Goal: Find specific page/section: Find specific page/section

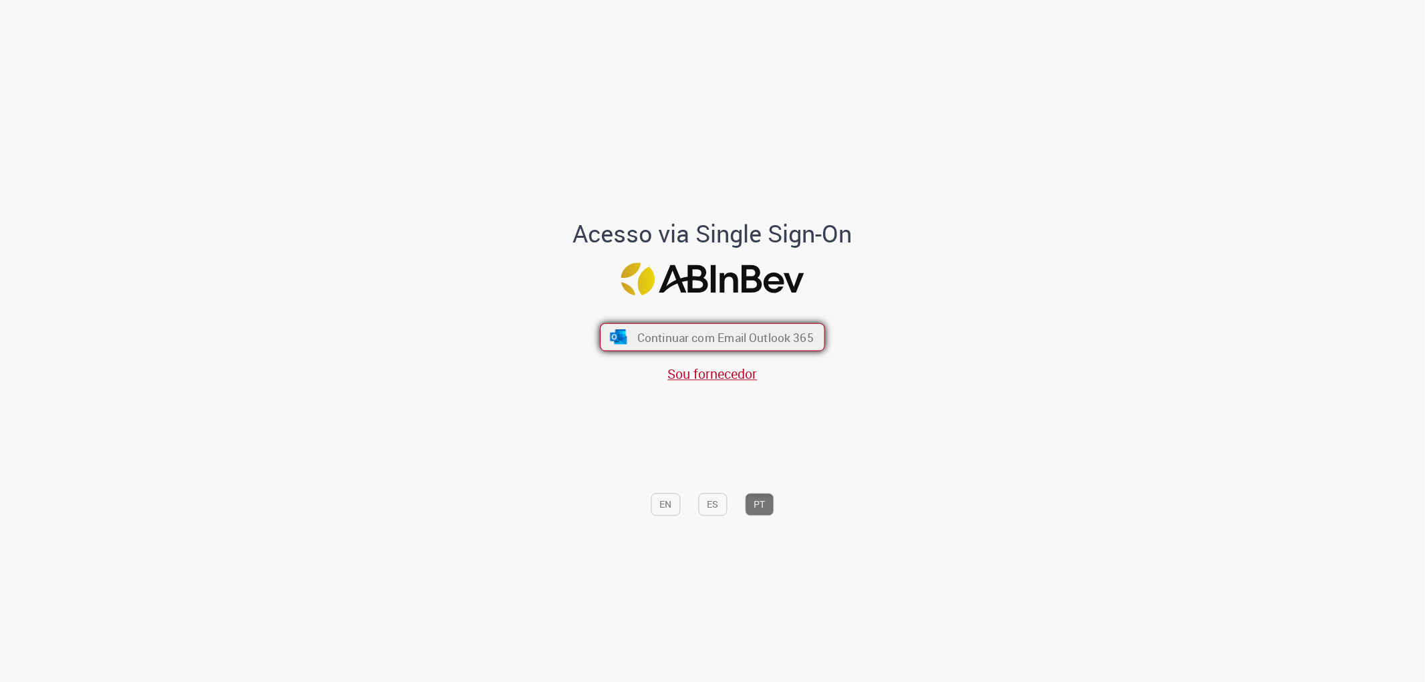
click at [643, 335] on span "Continuar com Email Outlook 365" at bounding box center [725, 336] width 176 height 15
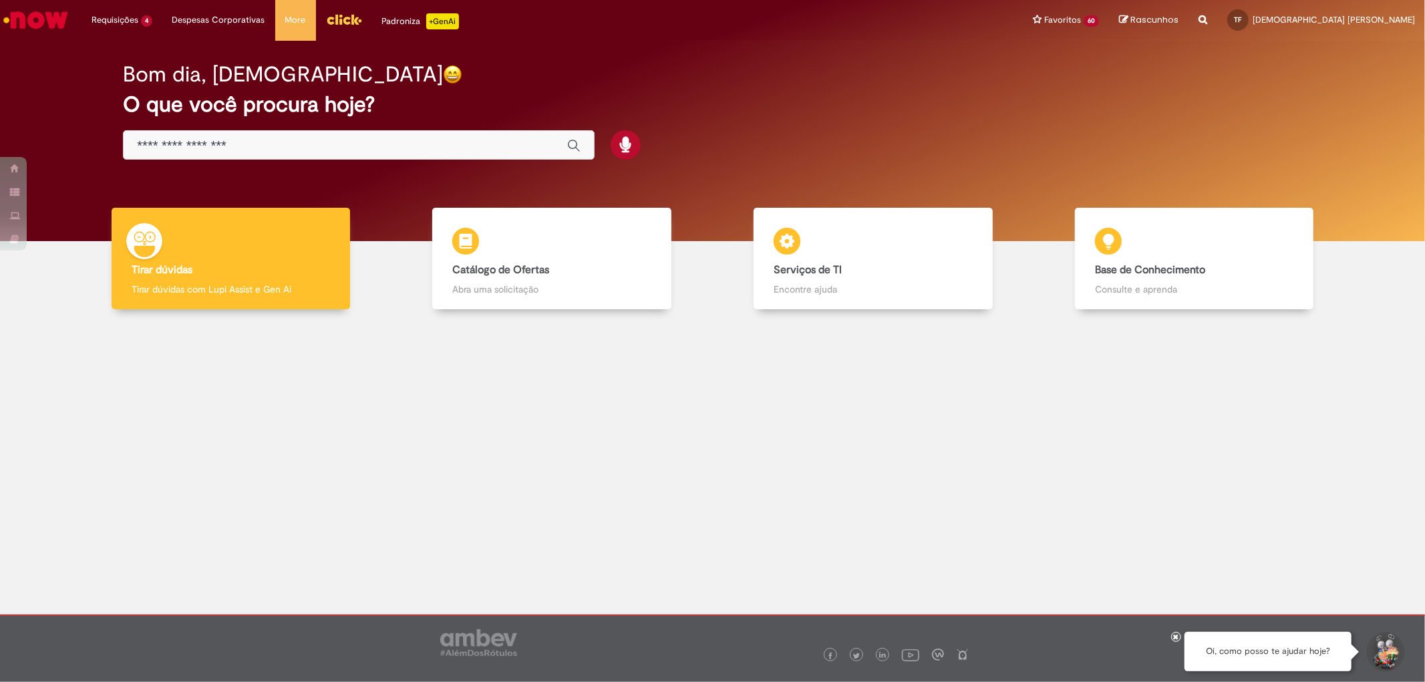
click at [342, 21] on img "Menu Cabeçalho" at bounding box center [344, 19] width 36 height 20
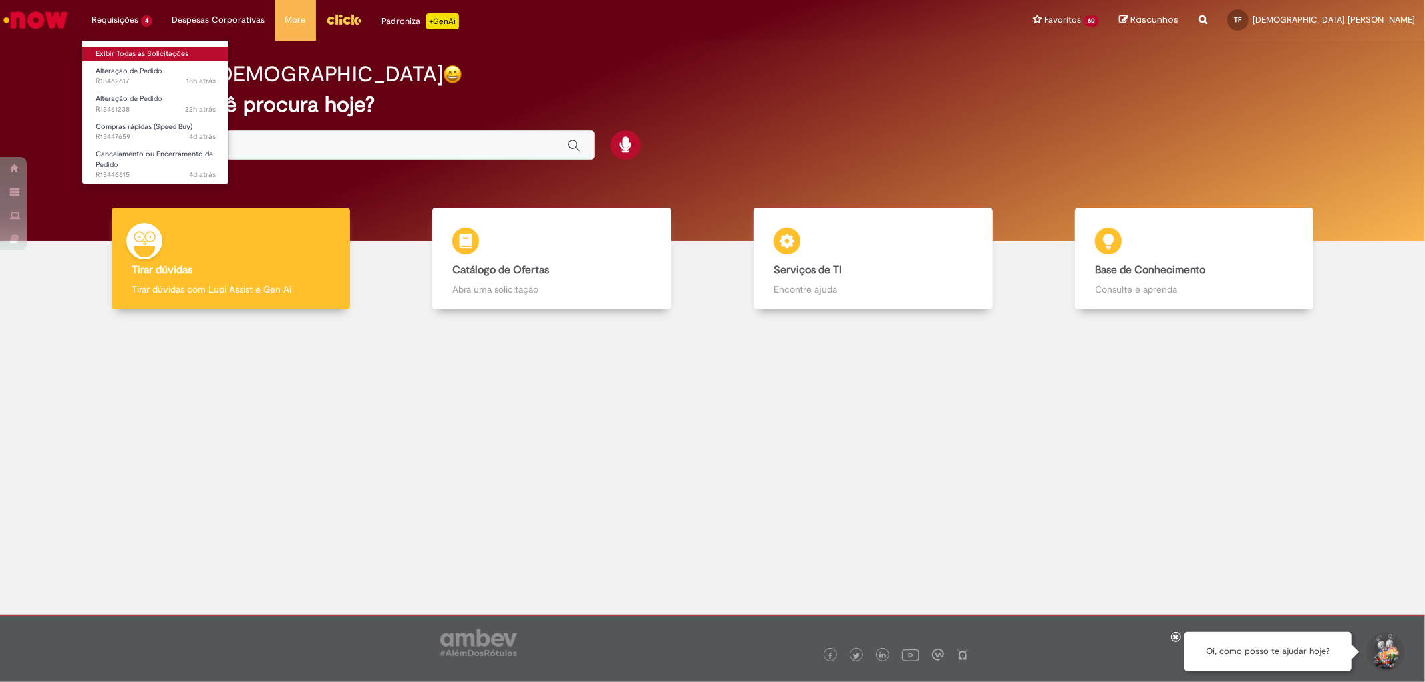
click at [124, 55] on link "Exibir Todas as Solicitações" at bounding box center [155, 54] width 147 height 15
